Goal: Task Accomplishment & Management: Use online tool/utility

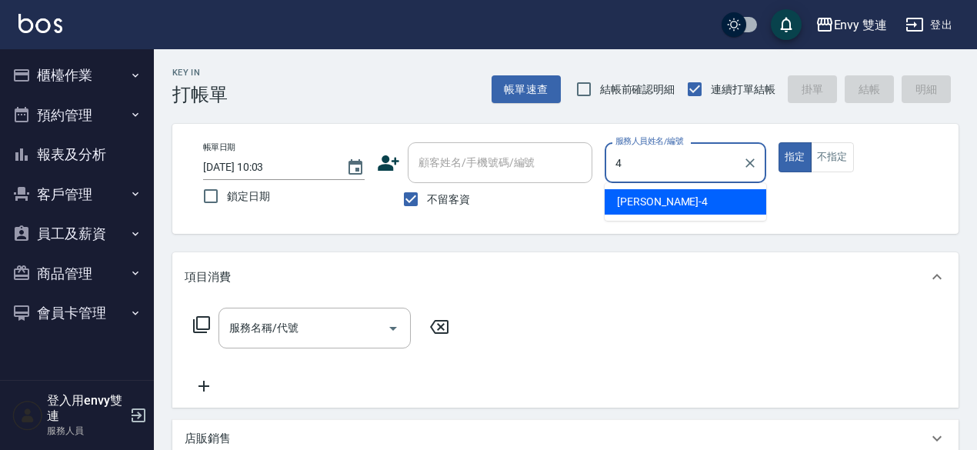
type input "[PERSON_NAME]-4"
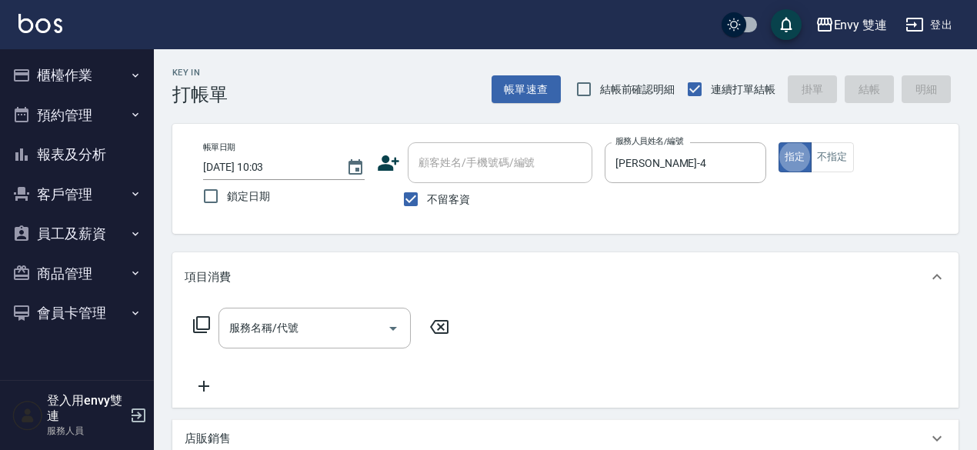
type button "true"
click at [747, 171] on button "Clear" at bounding box center [750, 163] width 22 height 22
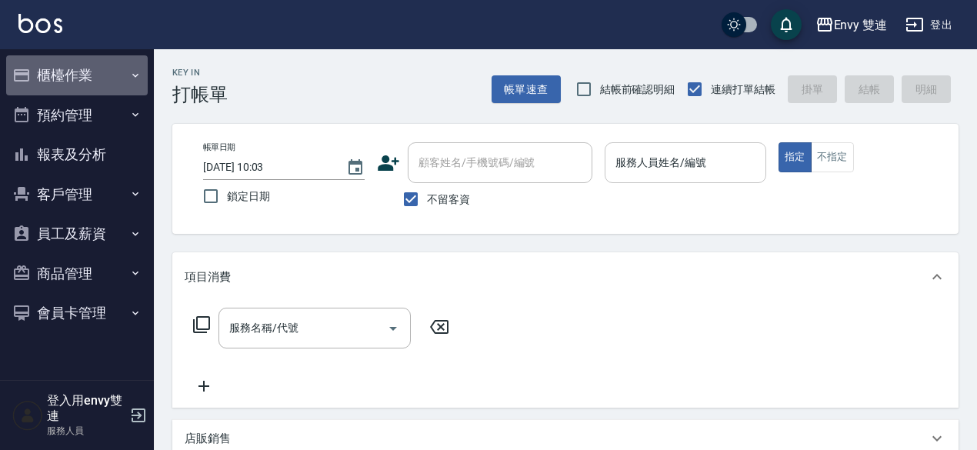
click at [86, 87] on button "櫃檯作業" at bounding box center [77, 75] width 142 height 40
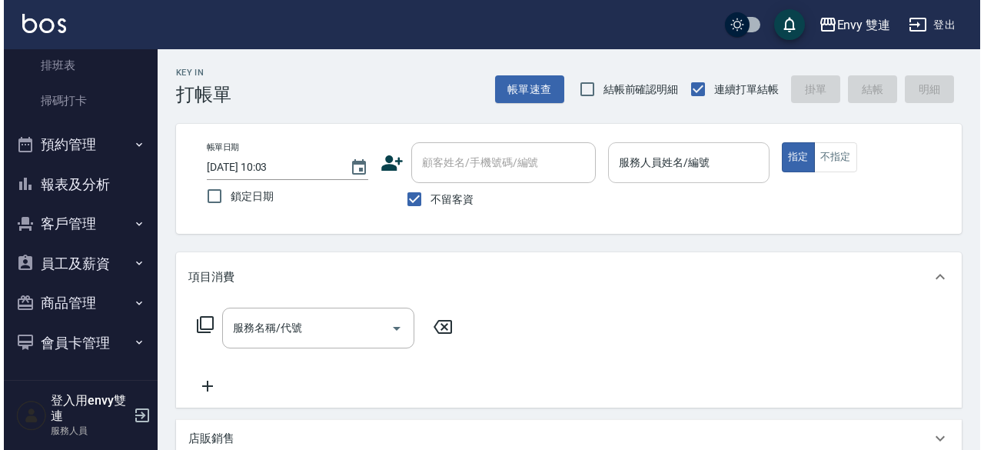
scroll to position [225, 0]
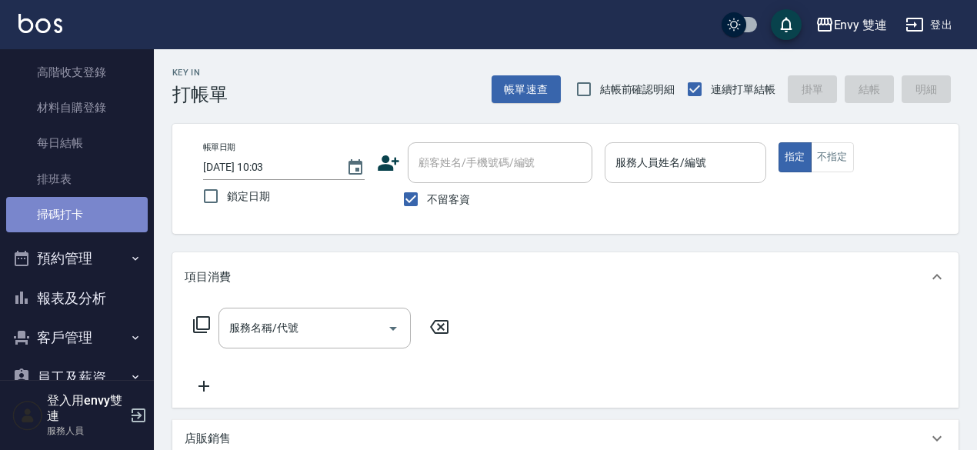
click at [88, 208] on link "掃碼打卡" at bounding box center [77, 214] width 142 height 35
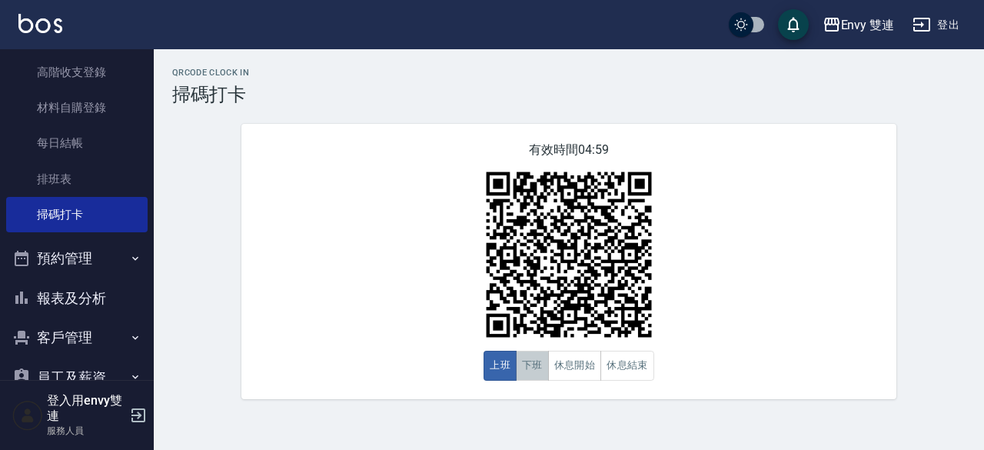
click at [540, 368] on button "下班" at bounding box center [532, 366] width 33 height 30
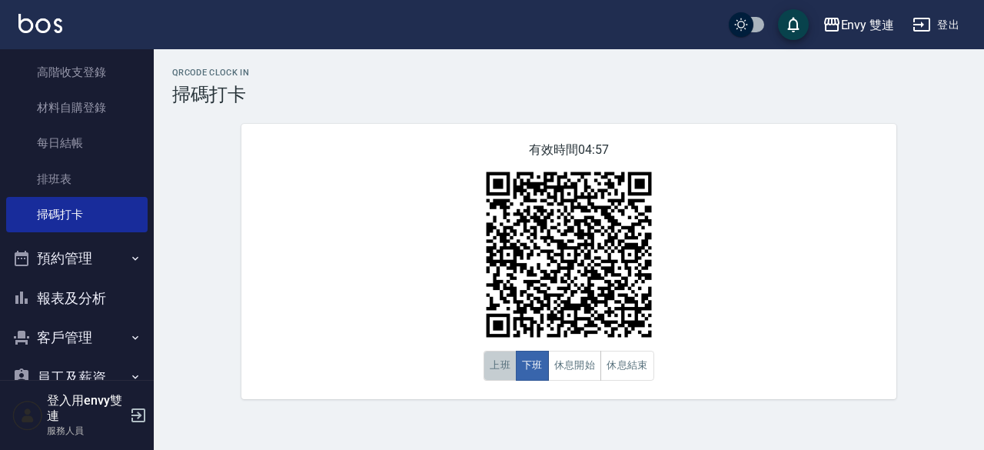
click at [500, 365] on button "上班" at bounding box center [500, 366] width 33 height 30
